Goal: Information Seeking & Learning: Check status

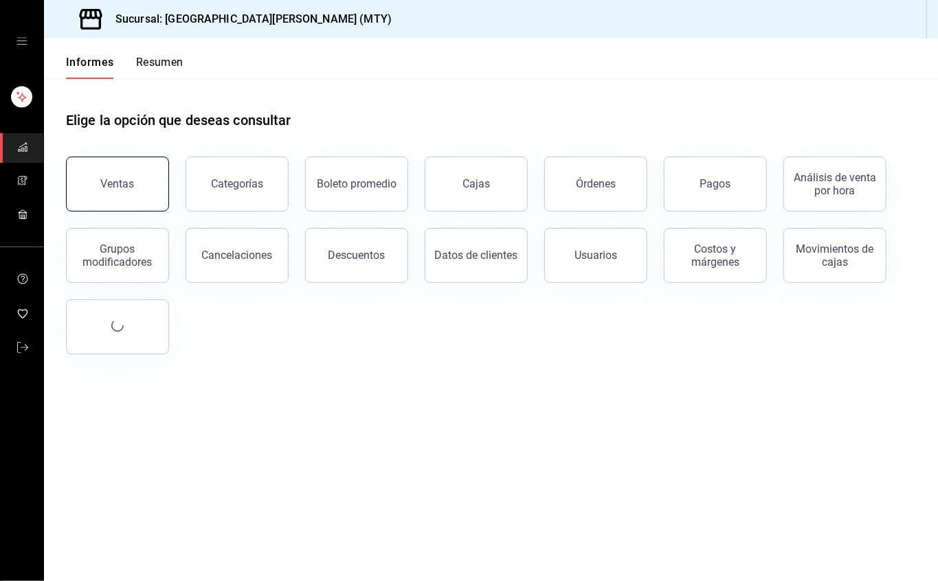
click at [124, 166] on button "Ventas" at bounding box center [117, 184] width 103 height 55
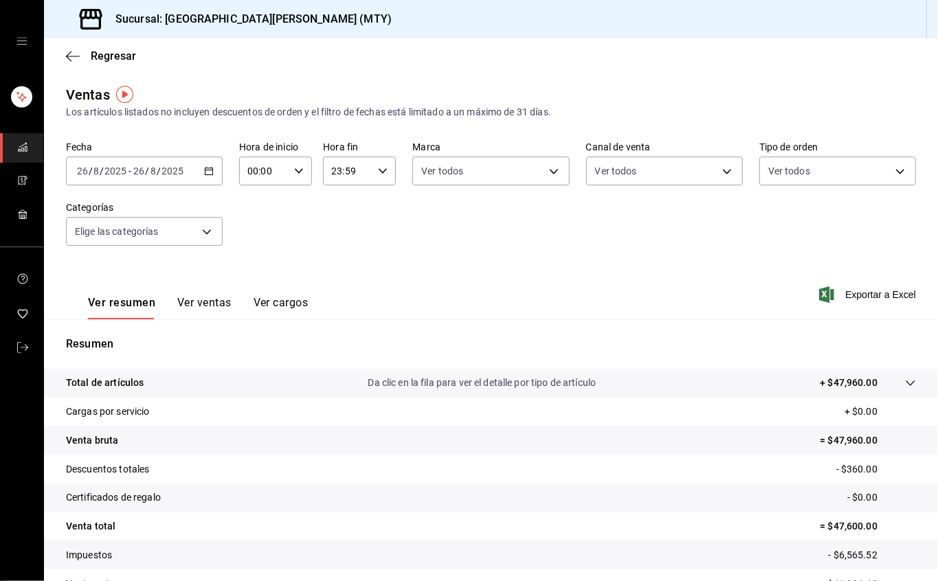
click at [210, 171] on \(Stroke\) "button" at bounding box center [209, 172] width 8 height 8
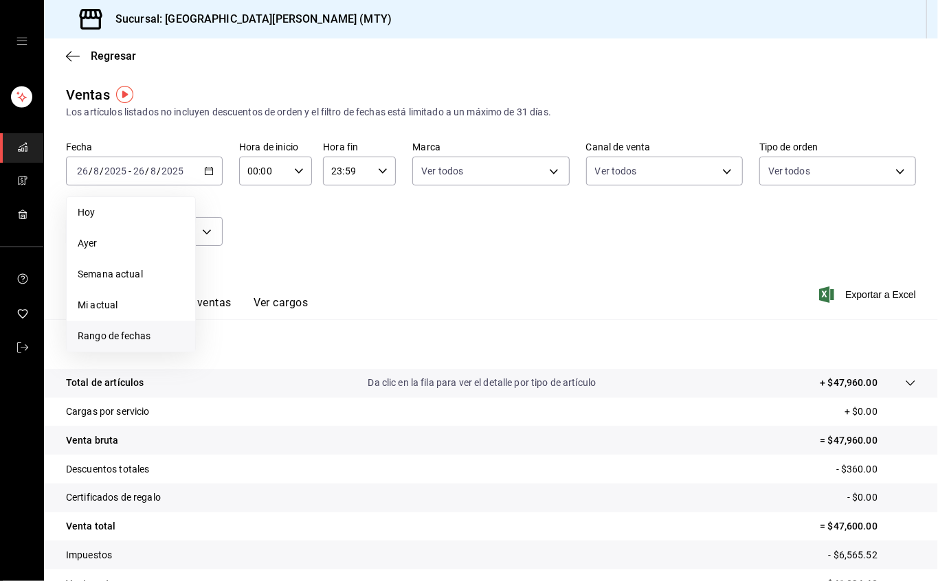
click at [147, 337] on font "Rango de fechas" at bounding box center [114, 335] width 73 height 11
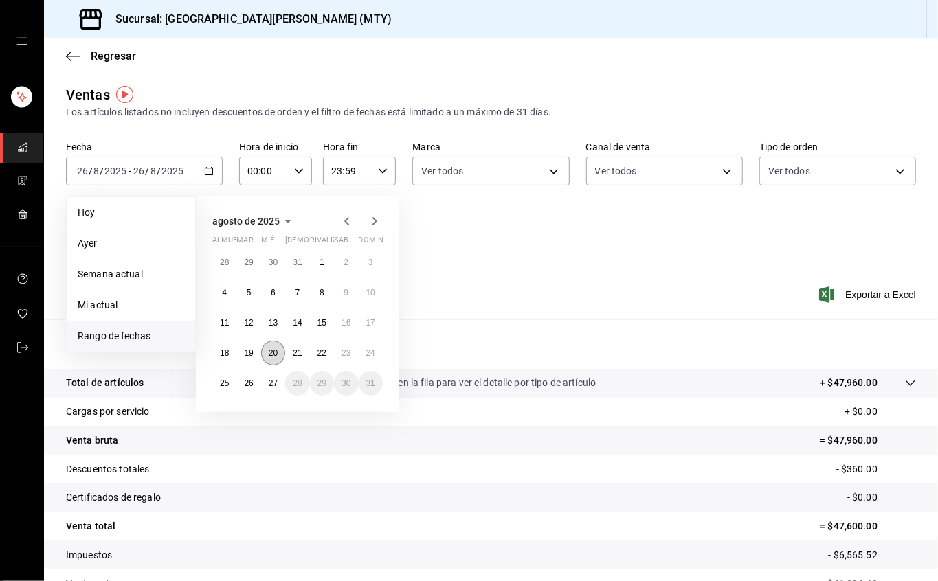
click at [276, 358] on button "20" at bounding box center [273, 353] width 24 height 25
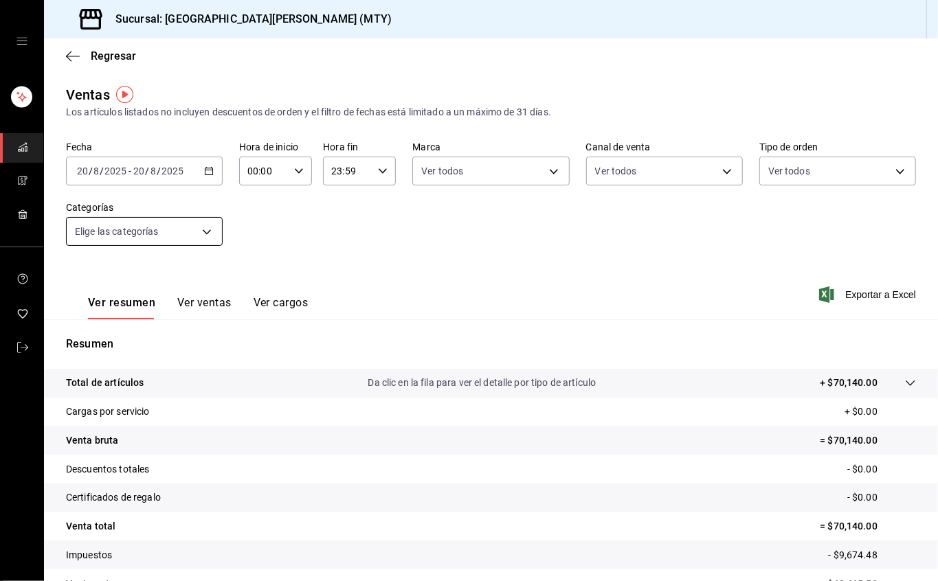
click at [185, 229] on body "Sucursal: San [PERSON_NAME] Grill (MTY) Regresar Ventas Los artículos listados …" at bounding box center [469, 290] width 938 height 581
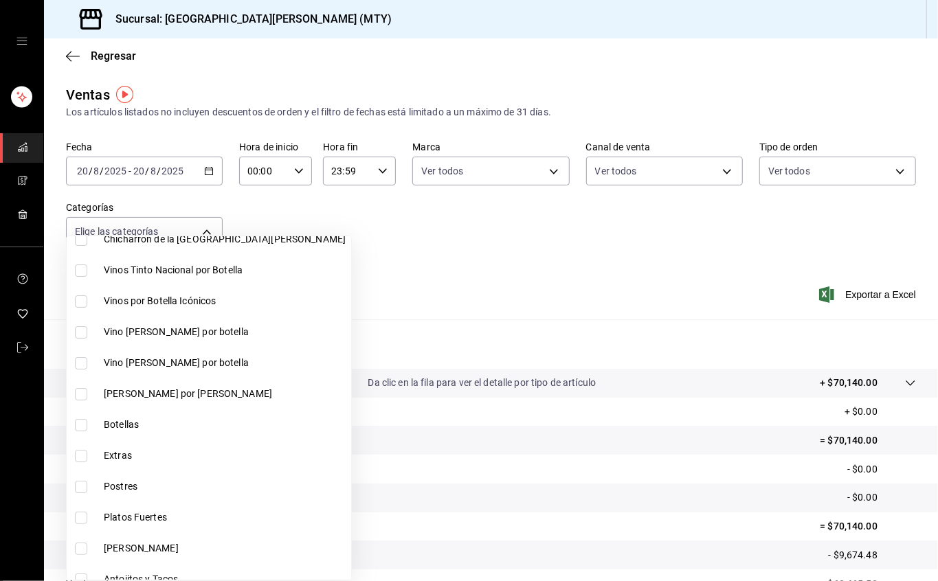
scroll to position [183, 0]
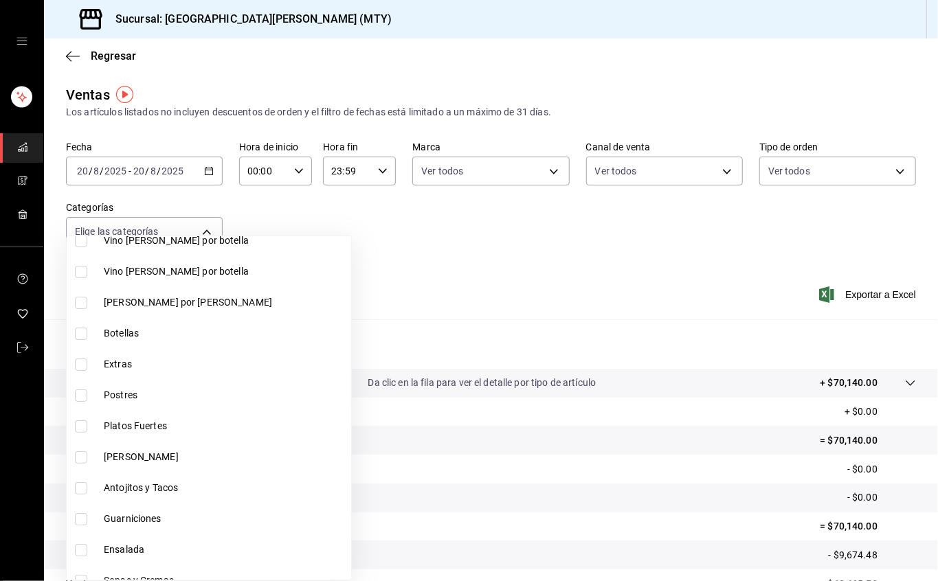
click at [188, 446] on li "[PERSON_NAME]" at bounding box center [209, 457] width 284 height 31
type input "fe2cb86f-7b05-41d3-909f-899dbd4ef52f"
checkbox input "true"
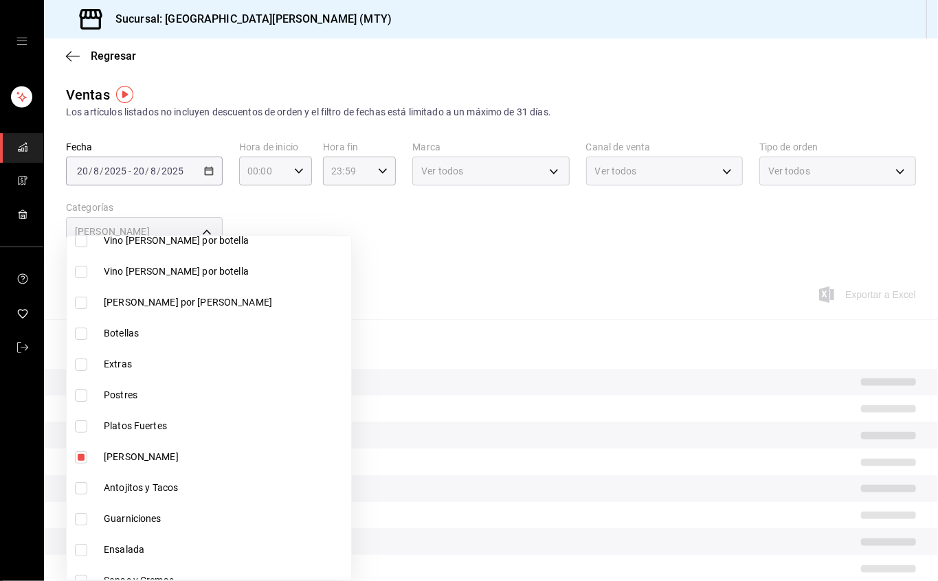
click at [393, 256] on div at bounding box center [469, 290] width 938 height 581
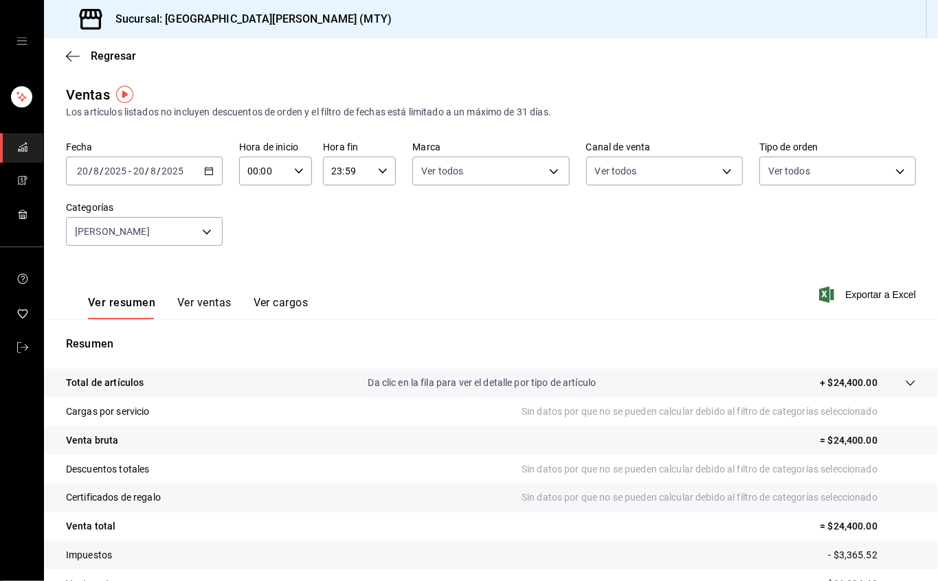
click at [188, 301] on font "Ver ventas" at bounding box center [204, 302] width 54 height 13
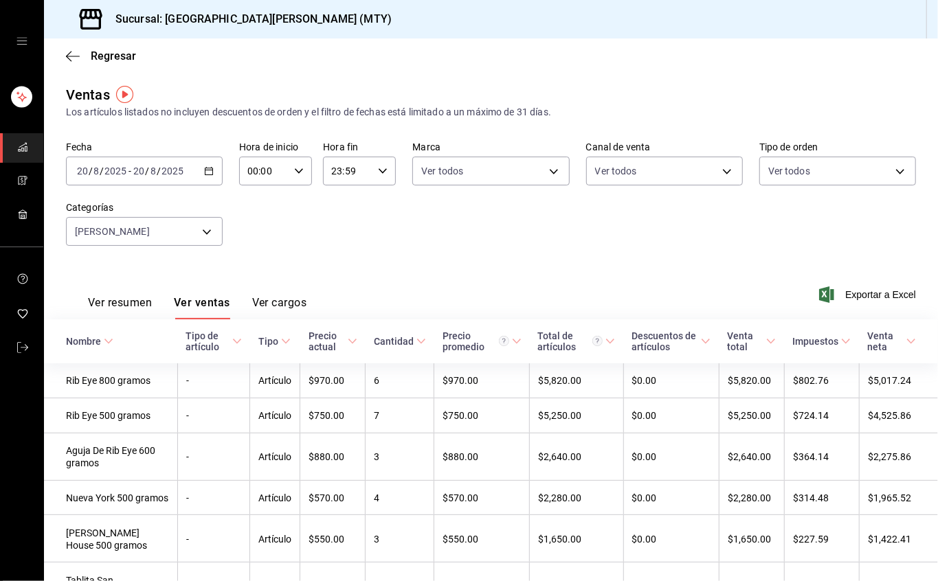
click at [205, 166] on icon "button" at bounding box center [209, 171] width 10 height 10
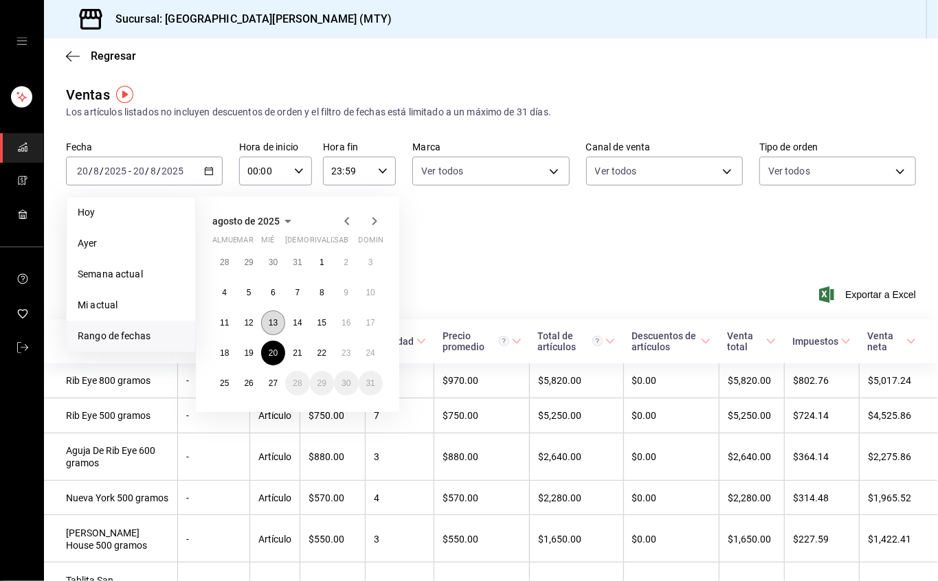
click at [276, 319] on font "13" at bounding box center [273, 323] width 9 height 10
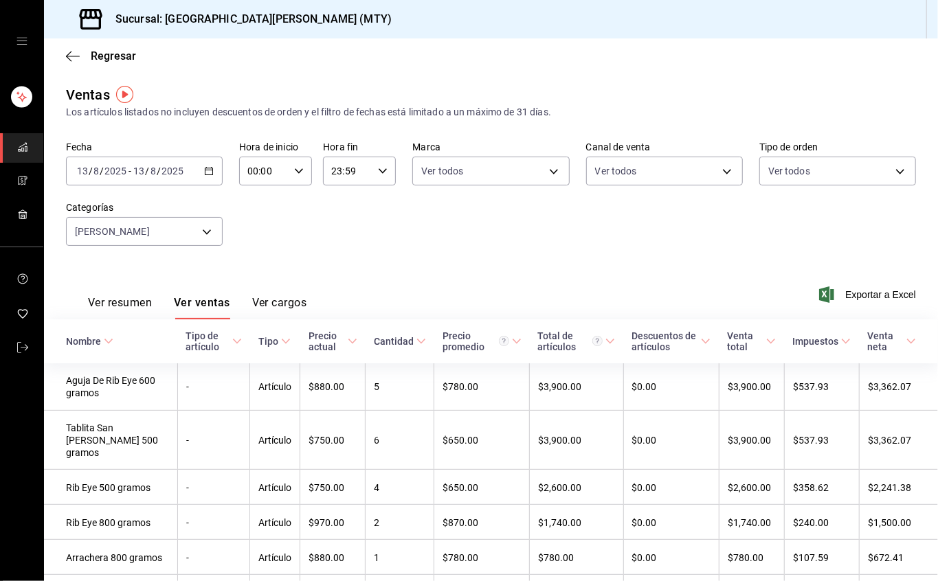
click at [205, 173] on icon "button" at bounding box center [209, 171] width 10 height 10
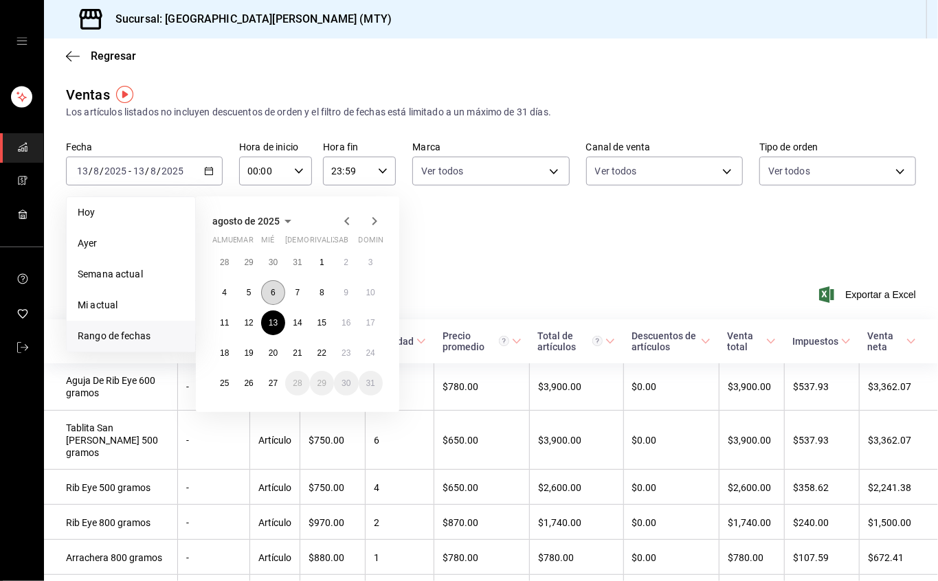
click at [269, 289] on button "6" at bounding box center [273, 292] width 24 height 25
click at [267, 295] on button "6" at bounding box center [273, 292] width 24 height 25
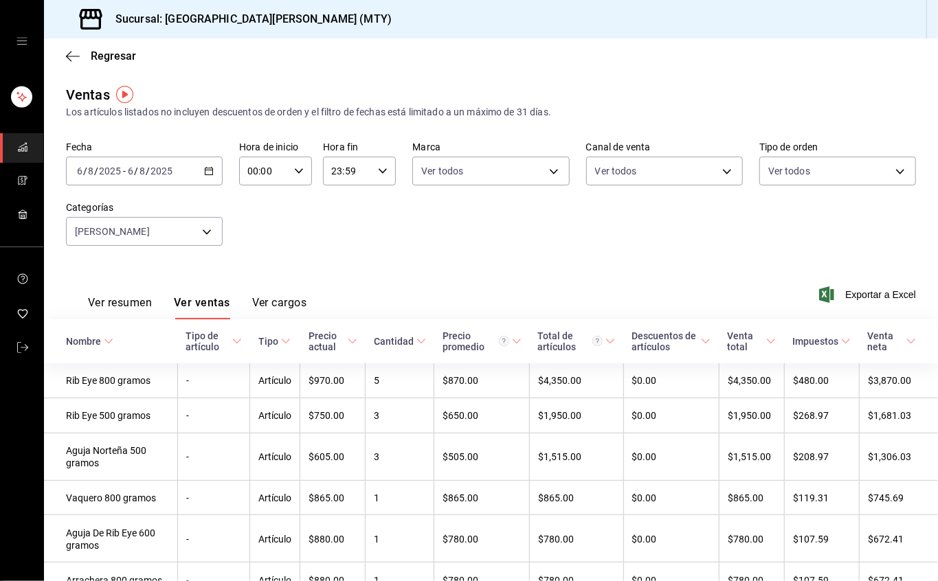
click at [209, 175] on \(Stroke\) "button" at bounding box center [209, 172] width 8 height 8
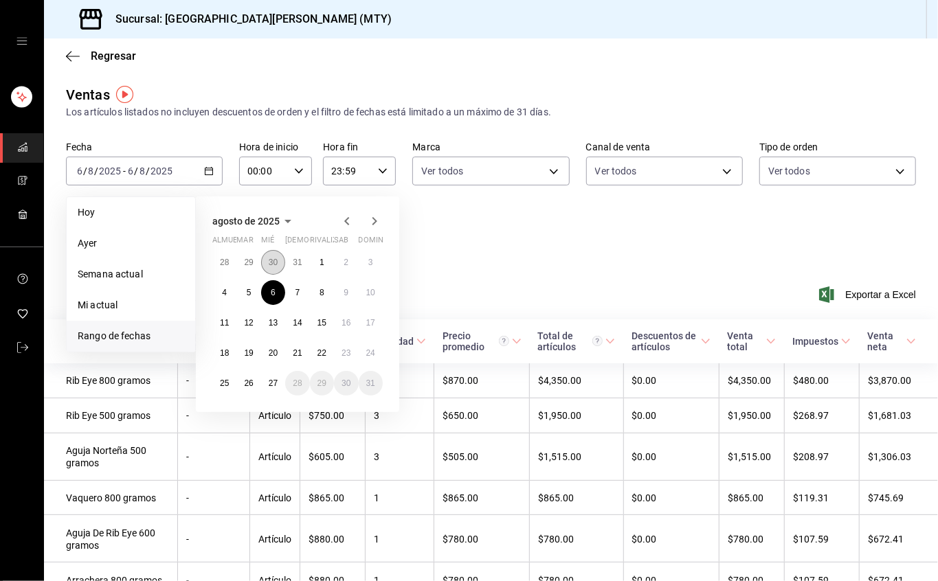
click at [275, 267] on font "30" at bounding box center [273, 263] width 9 height 10
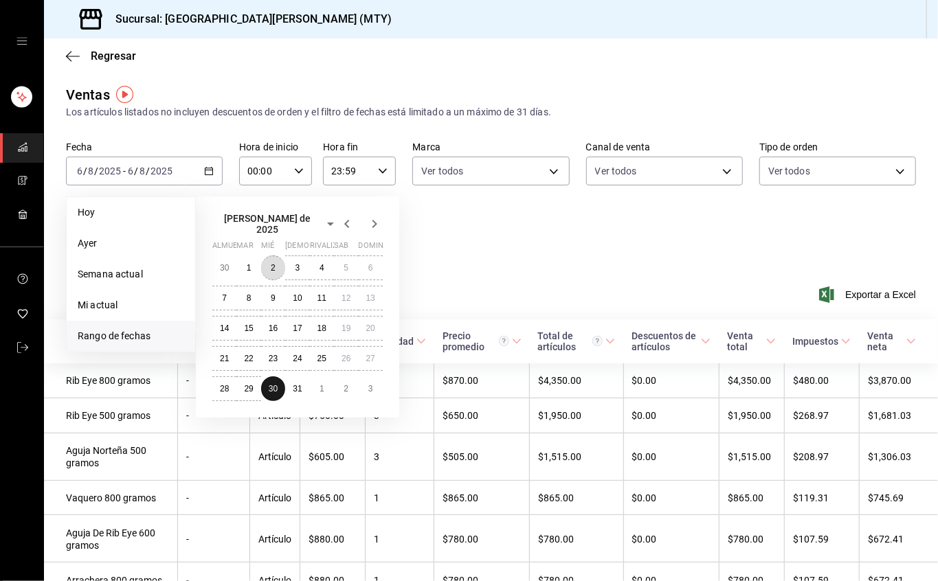
click at [275, 267] on font "2" at bounding box center [273, 268] width 5 height 10
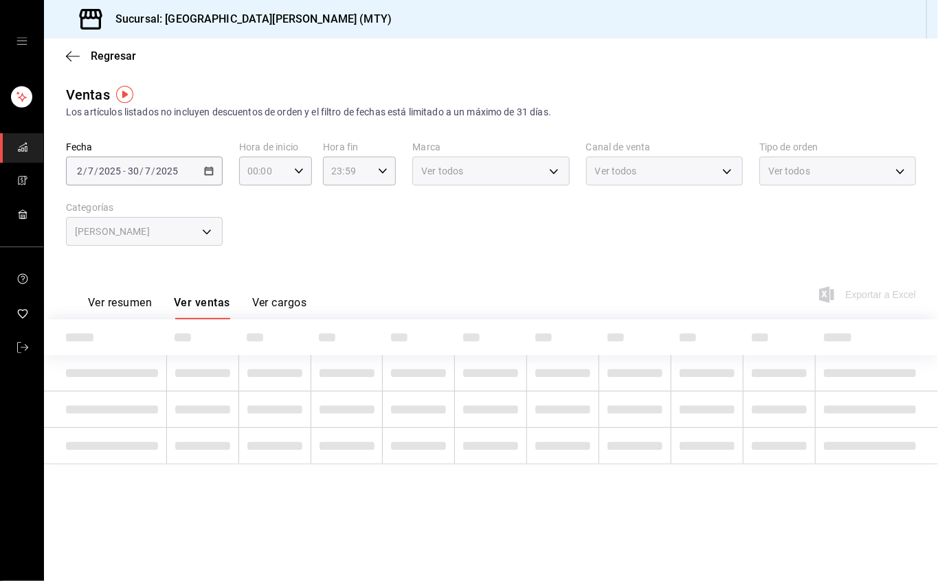
click at [205, 173] on \(Stroke\) "button" at bounding box center [209, 172] width 8 height 8
click at [212, 166] on icon "button" at bounding box center [209, 171] width 10 height 10
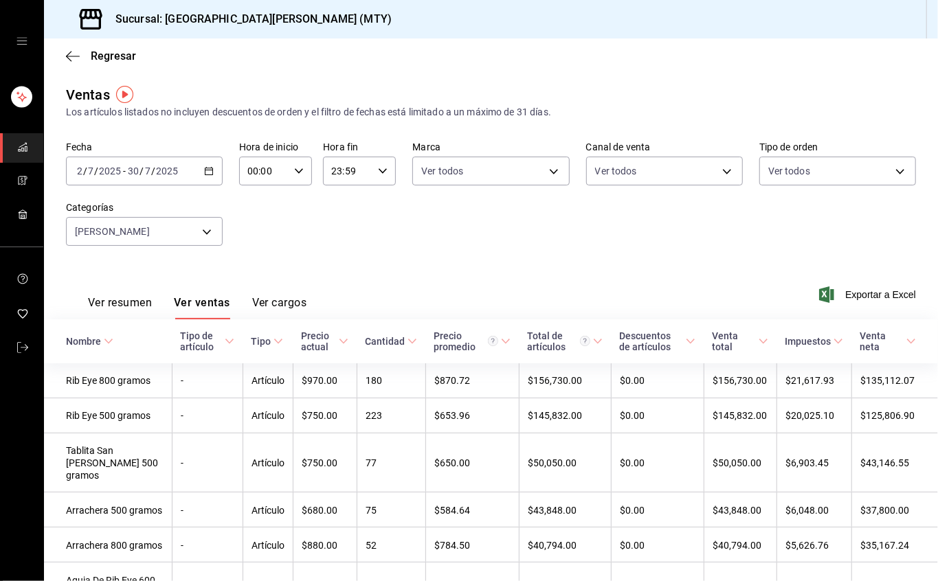
click at [209, 175] on \(Stroke\) "button" at bounding box center [209, 172] width 8 height 8
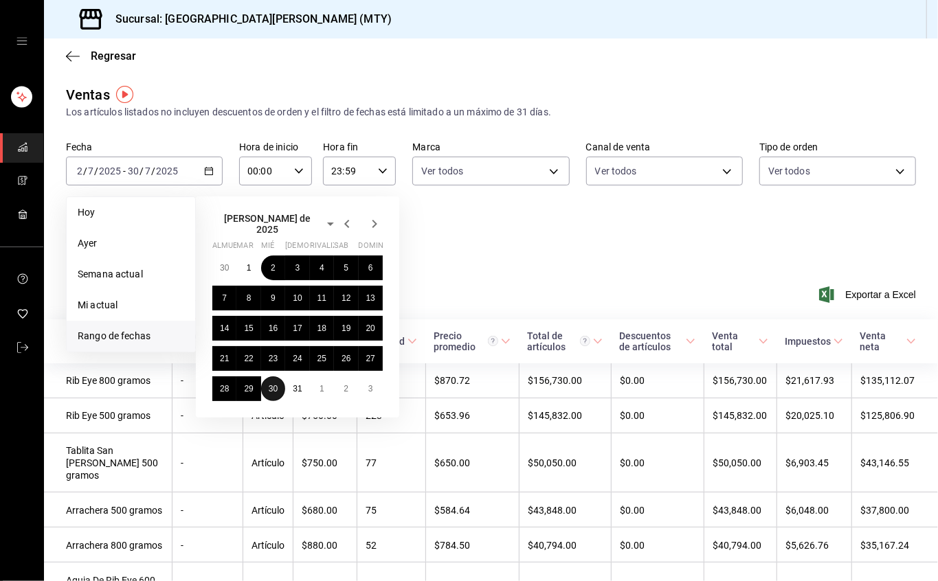
click at [273, 384] on font "30" at bounding box center [273, 389] width 9 height 10
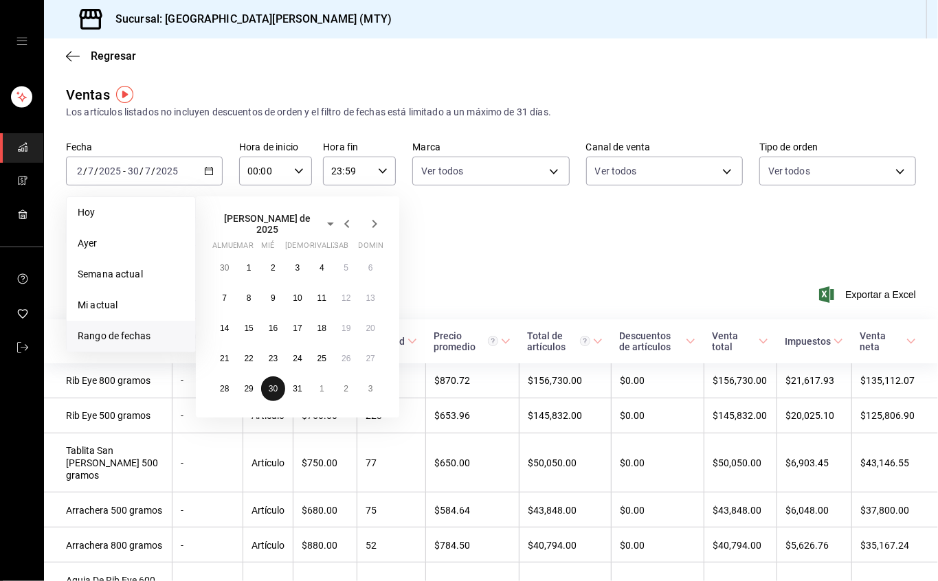
click at [273, 384] on font "30" at bounding box center [273, 389] width 9 height 10
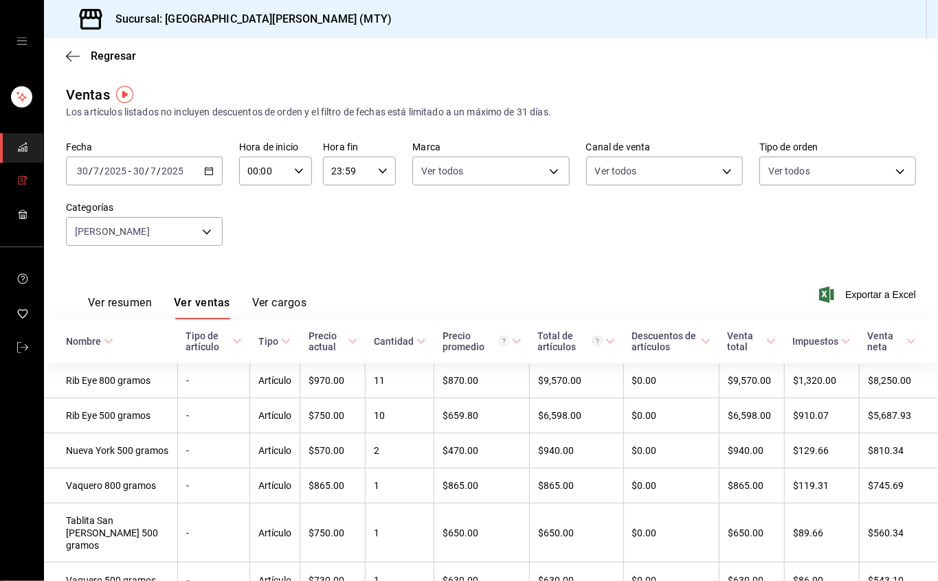
click at [23, 177] on icon "carpetas de buzón" at bounding box center [22, 180] width 11 height 11
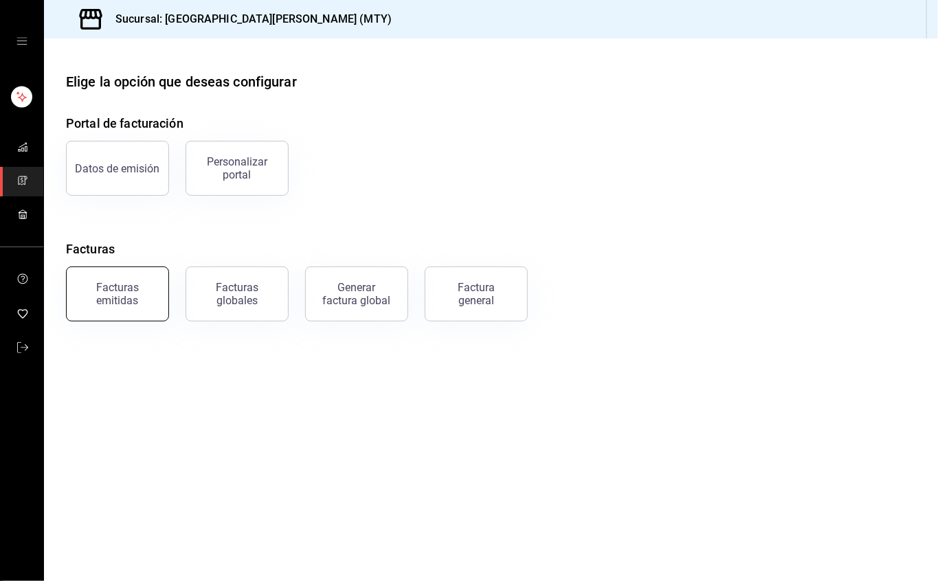
click at [113, 303] on font "Facturas emitidas" at bounding box center [117, 294] width 43 height 26
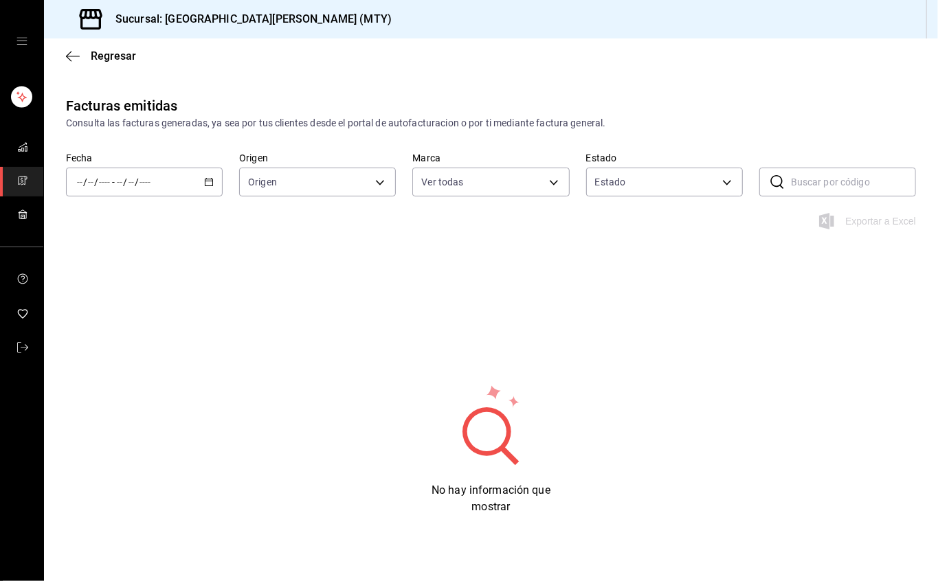
type input "993182a7-2c84-4ec8-9ef4-4438dae30c02"
click at [204, 180] on icon "button" at bounding box center [209, 182] width 10 height 10
